Goal: Communication & Community: Answer question/provide support

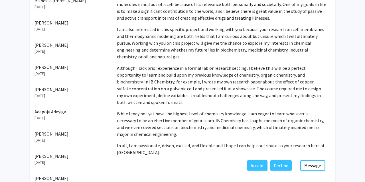
scroll to position [119, 0]
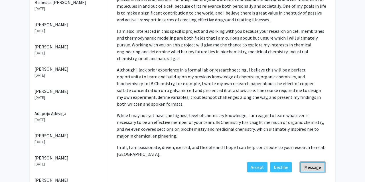
click at [314, 162] on button "Message" at bounding box center [312, 167] width 25 height 10
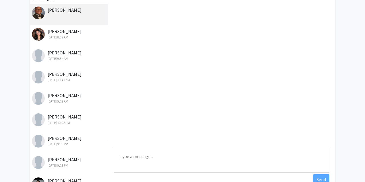
scroll to position [78, 0]
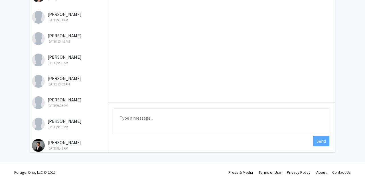
click at [177, 120] on textarea "Type a message" at bounding box center [221, 122] width 215 height 26
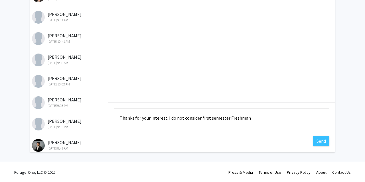
drag, startPoint x: 167, startPoint y: 119, endPoint x: 255, endPoint y: 116, distance: 87.6
click at [255, 116] on textarea "Thanks for your interest. I do not consider first semester Freshman" at bounding box center [221, 122] width 215 height 26
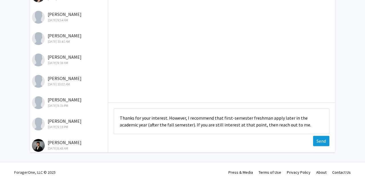
type textarea "Thanks for your interest. However, I recommend that first-semester freshman app…"
click at [316, 142] on button "Send" at bounding box center [321, 141] width 16 height 10
